Goal: Check status: Check status

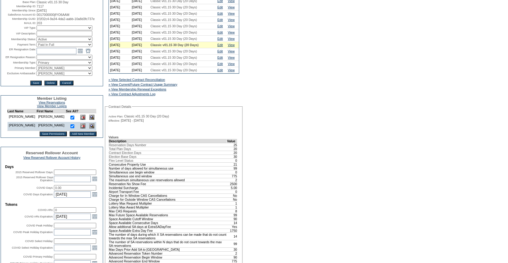
scroll to position [70, 0]
click at [165, 86] on link "» View Current/Future Contract Usage Summary" at bounding box center [143, 84] width 69 height 4
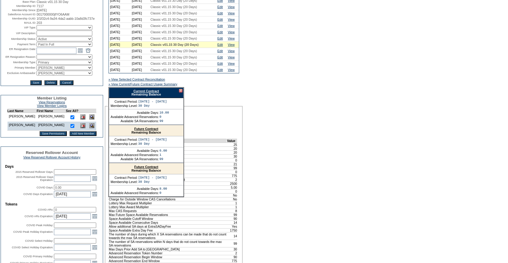
click at [148, 97] on div "Current Contract Remaining Balance" at bounding box center [146, 93] width 75 height 10
click at [148, 93] on link "Current Contract" at bounding box center [145, 91] width 25 height 4
click at [223, 46] on link "Edit" at bounding box center [219, 45] width 5 height 4
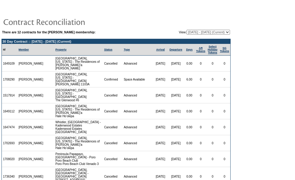
click at [195, 31] on select "[DATE] - [DATE] [DATE] - [DATE] [DATE] - [DATE] [DATE] - [DATE] [DATE] - [DATE]…" at bounding box center [208, 32] width 43 height 5
select select "126753"
click at [187, 30] on select "[DATE] - [DATE] [DATE] - [DATE] [DATE] - [DATE] [DATE] - [DATE] [DATE] - [DATE]…" at bounding box center [208, 32] width 43 height 5
